Goal: Information Seeking & Learning: Learn about a topic

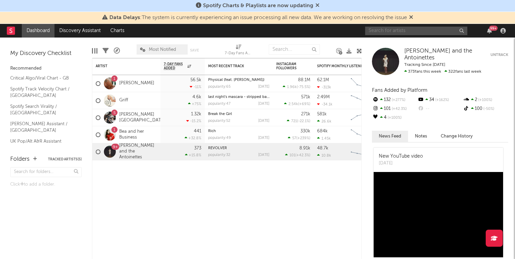
click at [376, 30] on input "text" at bounding box center [416, 31] width 102 height 9
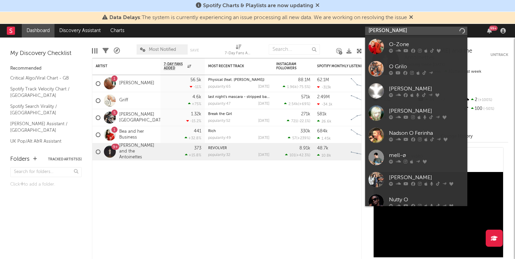
type input "[PERSON_NAME]"
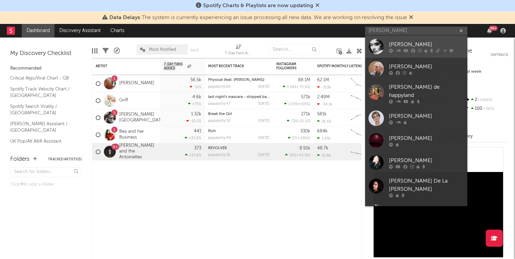
click at [397, 52] on icon at bounding box center [398, 50] width 5 height 4
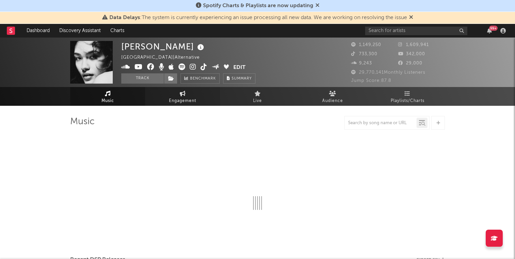
select select "6m"
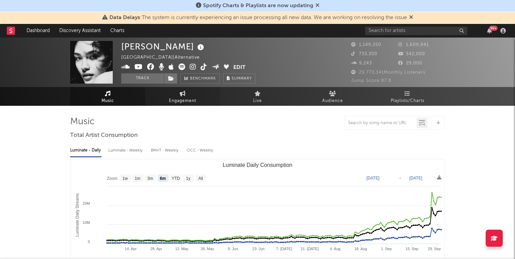
click at [178, 94] on link "Engagement" at bounding box center [182, 96] width 75 height 19
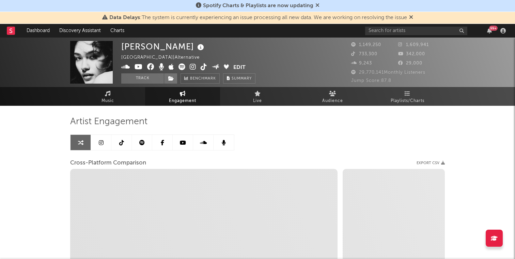
select select "1w"
click at [112, 92] on link "Music" at bounding box center [107, 96] width 75 height 19
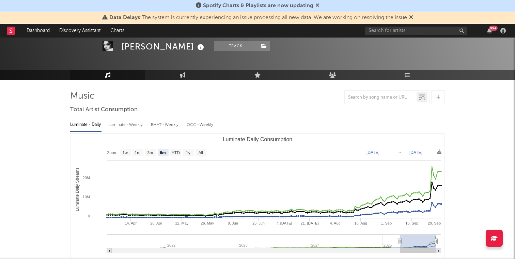
scroll to position [28, 0]
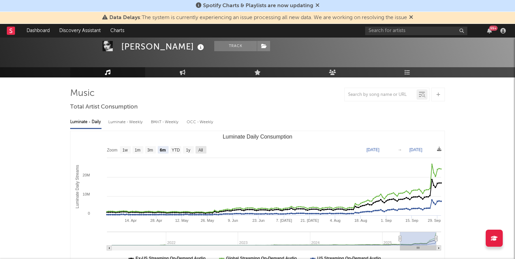
click at [201, 149] on text "All" at bounding box center [200, 149] width 4 height 5
select select "All"
type input "[DATE]"
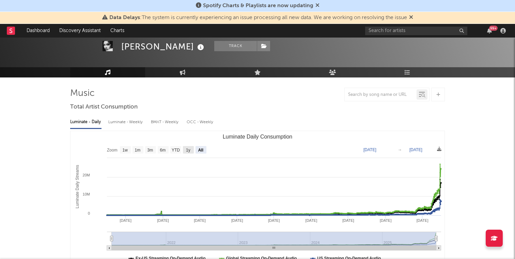
click at [191, 150] on rect "Luminate Daily Consumption" at bounding box center [188, 149] width 11 height 7
select select "1y"
type input "[DATE]"
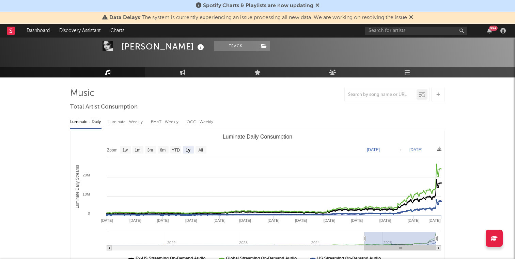
click at [129, 124] on div "Luminate - Weekly" at bounding box center [126, 122] width 36 height 12
select select "6m"
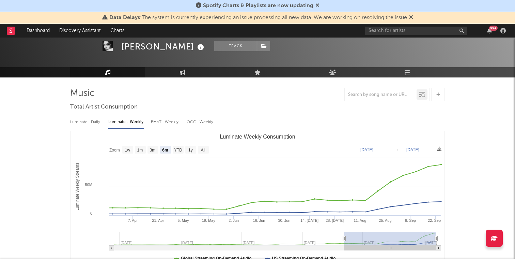
click at [160, 122] on div "BMAT - Weekly" at bounding box center [165, 122] width 29 height 12
select select "6m"
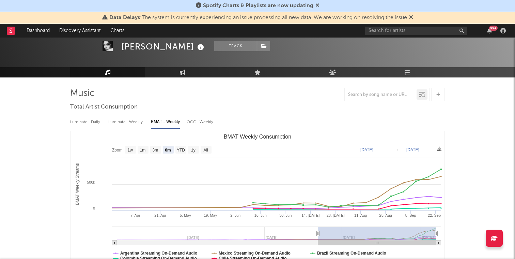
click at [195, 120] on div "OCC - Weekly" at bounding box center [200, 122] width 27 height 12
select select "6m"
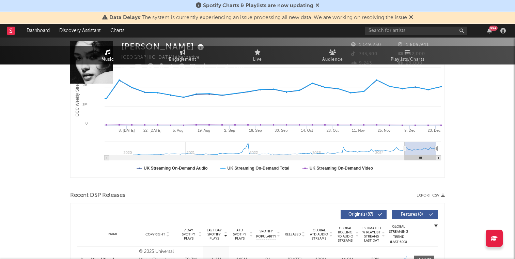
scroll to position [0, 0]
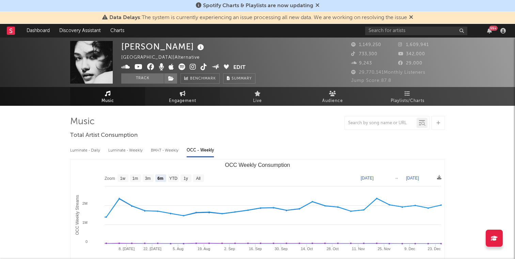
click at [176, 93] on link "Engagement" at bounding box center [182, 96] width 75 height 19
select select "1m"
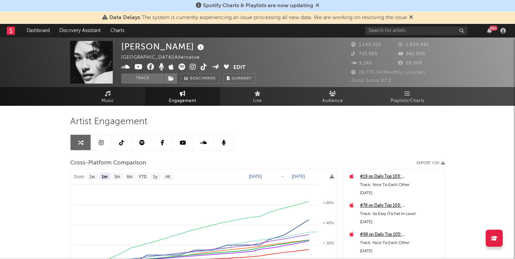
click at [98, 143] on link at bounding box center [101, 142] width 20 height 15
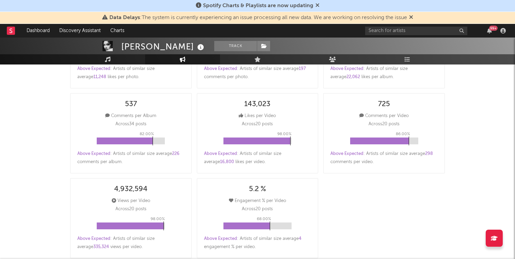
select select "6m"
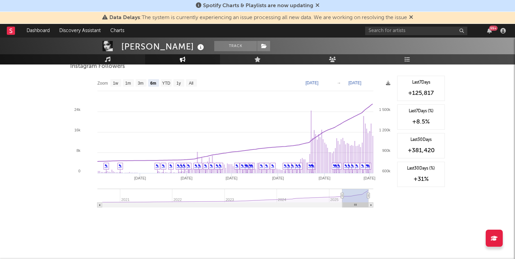
scroll to position [1059, 0]
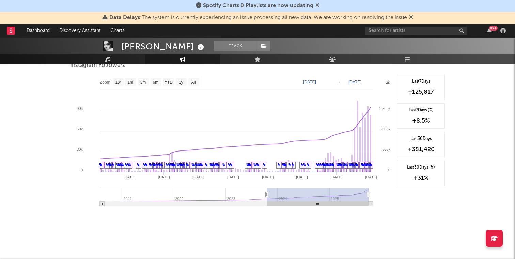
drag, startPoint x: 343, startPoint y: 192, endPoint x: 267, endPoint y: 189, distance: 76.0
click at [267, 189] on g at bounding box center [237, 196] width 274 height 19
type input "[DATE]"
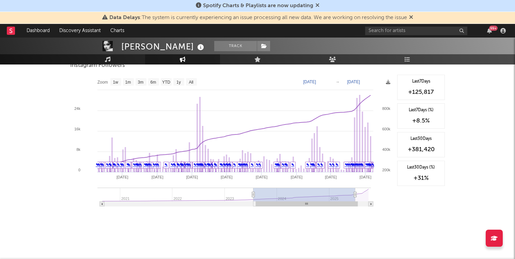
type input "[DATE]"
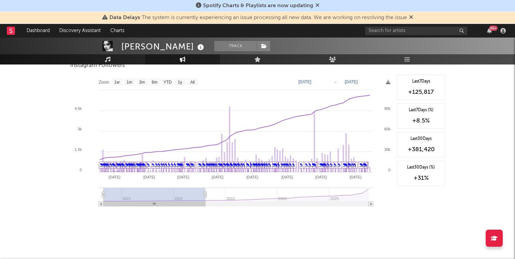
drag, startPoint x: 267, startPoint y: 189, endPoint x: 68, endPoint y: 188, distance: 198.3
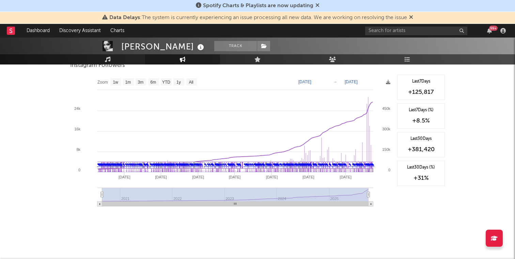
type input "[DATE]"
select select "All"
type input "[DATE]"
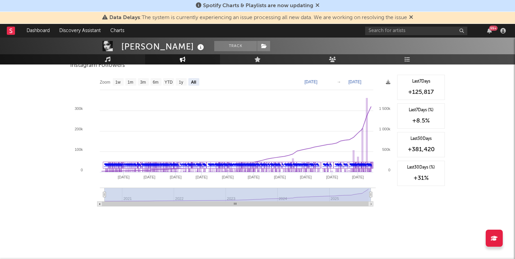
drag, startPoint x: 206, startPoint y: 195, endPoint x: 426, endPoint y: 195, distance: 220.4
click at [426, 195] on div "Zoom 1w 1m 3m 6m YTD 1y All [DATE] [DATE] Created with Highcharts 10.3.3 Jan '[…" at bounding box center [257, 143] width 375 height 136
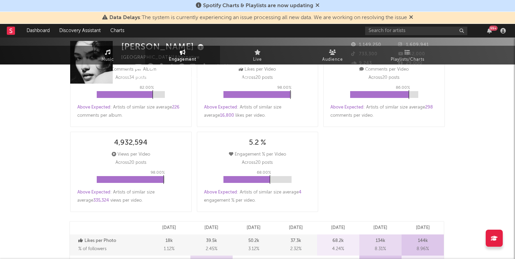
scroll to position [0, 0]
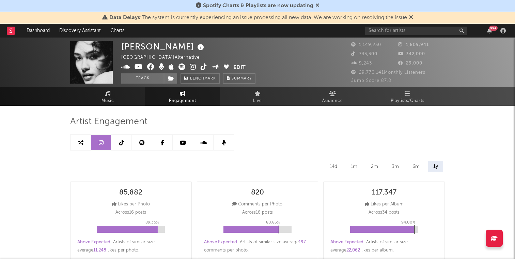
click at [124, 139] on link at bounding box center [121, 142] width 20 height 15
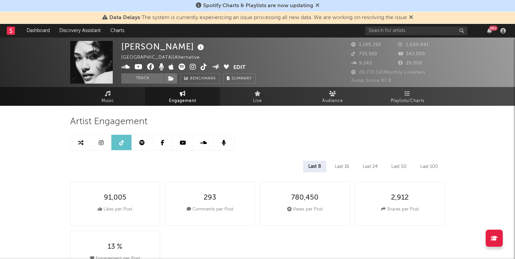
select select "6m"
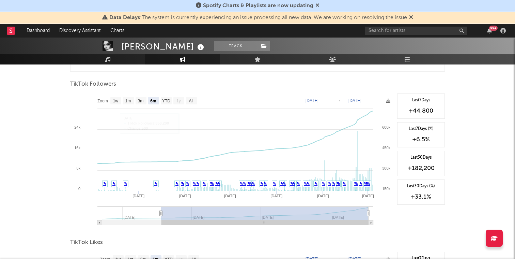
scroll to position [653, 0]
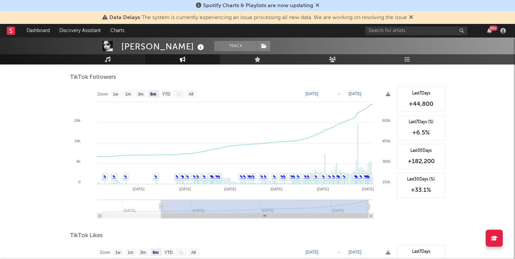
type input "[DATE]"
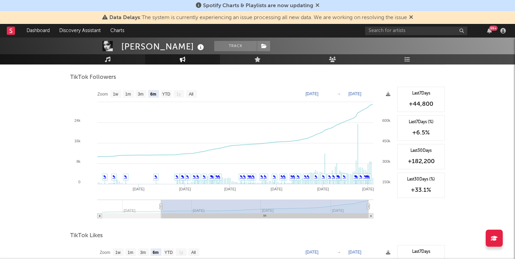
type input "[DATE]"
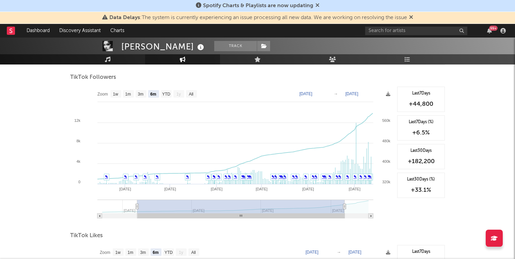
type input "[DATE]"
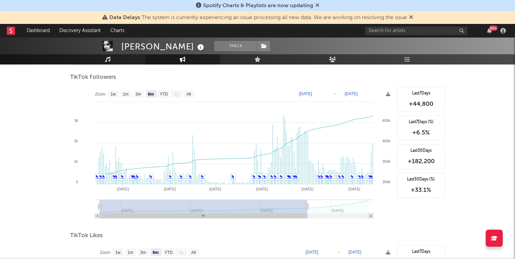
drag, startPoint x: 164, startPoint y: 204, endPoint x: 63, endPoint y: 201, distance: 101.6
type input "[DATE]"
select select "All"
type input "[DATE]"
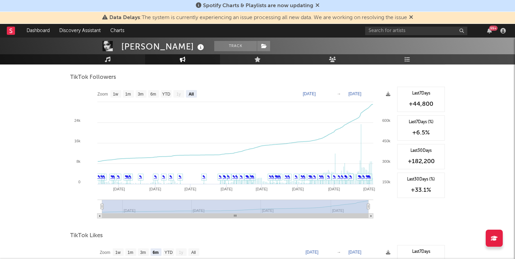
drag, startPoint x: 308, startPoint y: 206, endPoint x: 422, endPoint y: 205, distance: 114.1
click at [422, 206] on div "Zoom 1w 1m 3m 6m YTD 1y All [DATE] [DATE] Created with Highcharts 10.3.3 May '[…" at bounding box center [257, 155] width 375 height 136
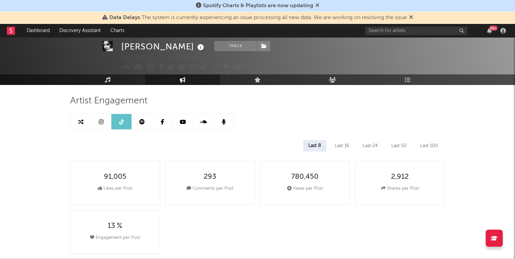
scroll to position [19, 0]
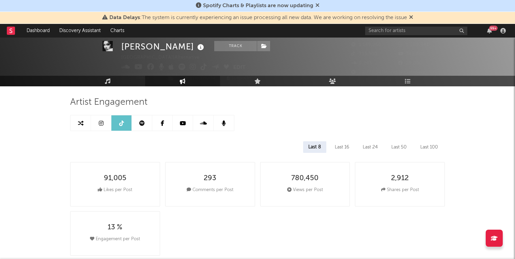
click at [143, 117] on link at bounding box center [142, 122] width 20 height 15
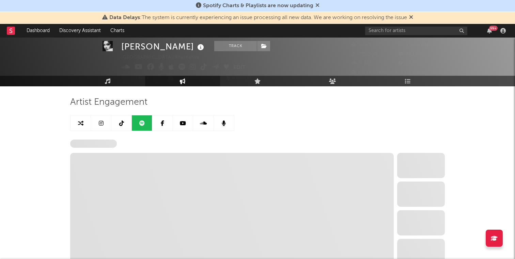
select select "6m"
select select "1w"
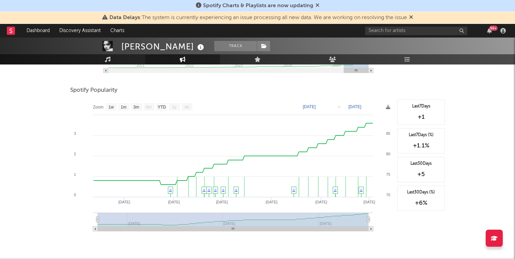
scroll to position [414, 0]
